Goal: Task Accomplishment & Management: Use online tool/utility

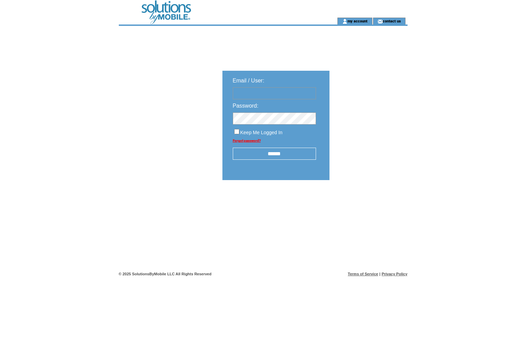
type input "******"
click at [264, 153] on input "******" at bounding box center [274, 154] width 83 height 12
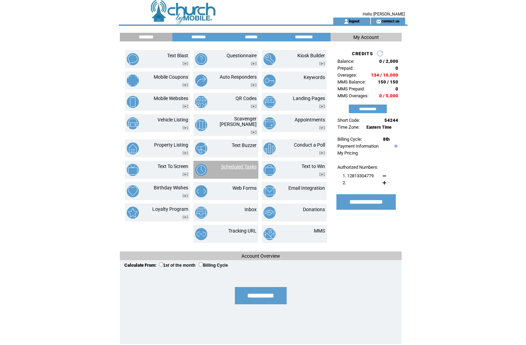
click at [239, 164] on link "Scheduled Tasks" at bounding box center [239, 167] width 36 height 6
